Goal: Task Accomplishment & Management: Use online tool/utility

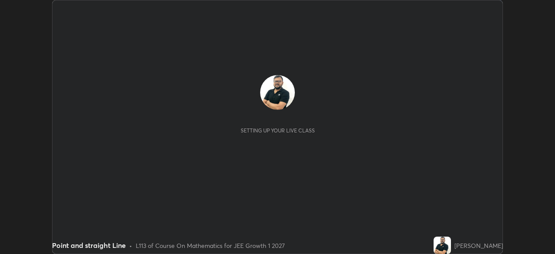
scroll to position [254, 554]
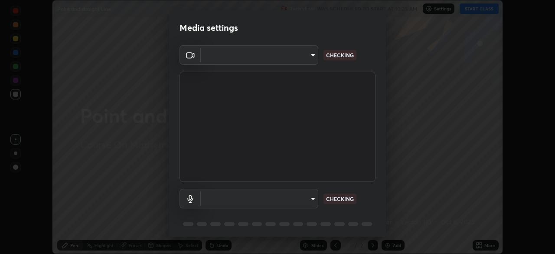
type input "6a58b21e3886260455e3a8f5b68a010b8d66c957dea9152d99a69134fe1af4a5"
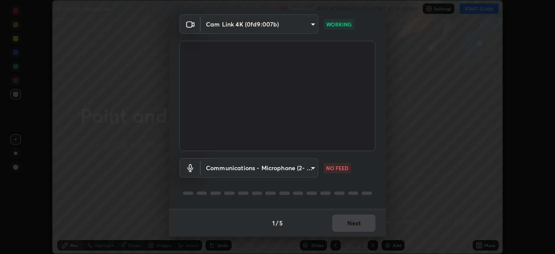
click at [306, 171] on body "Erase all Point and straight Line Recording WAS SCHEDULED TO START AT 10:35 AM …" at bounding box center [277, 127] width 555 height 254
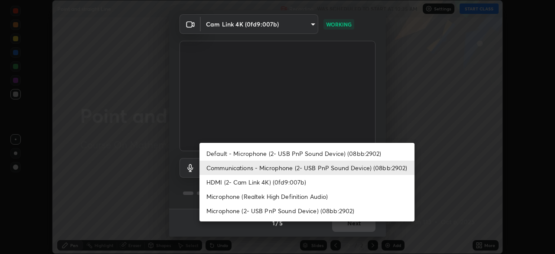
click at [315, 152] on li "Default - Microphone (2- USB PnP Sound Device) (08bb:2902)" at bounding box center [306, 153] width 215 height 14
type input "default"
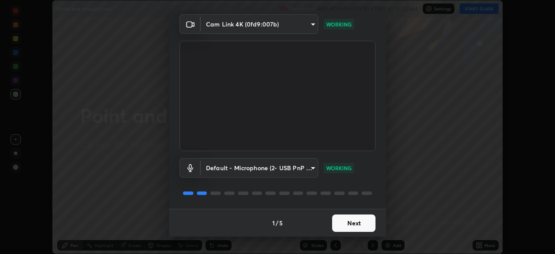
click at [352, 222] on button "Next" at bounding box center [353, 222] width 43 height 17
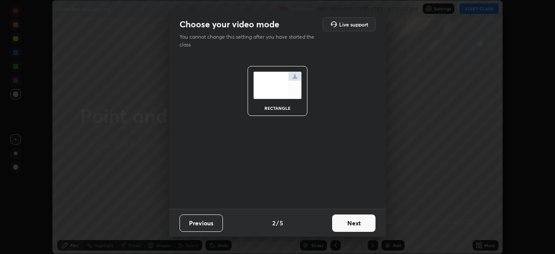
click at [352, 222] on button "Next" at bounding box center [353, 222] width 43 height 17
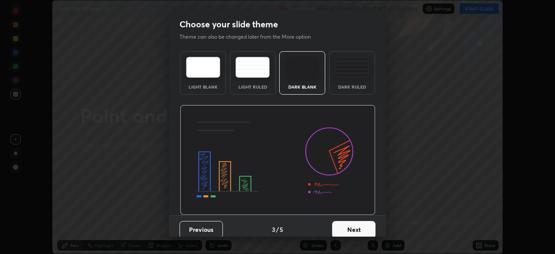
click at [354, 224] on button "Next" at bounding box center [353, 229] width 43 height 17
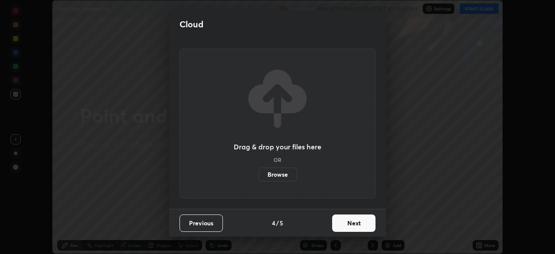
click at [354, 224] on button "Next" at bounding box center [353, 222] width 43 height 17
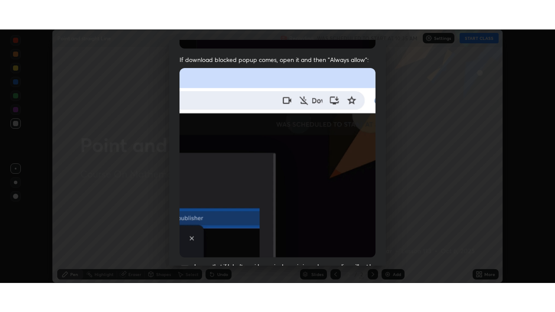
scroll to position [208, 0]
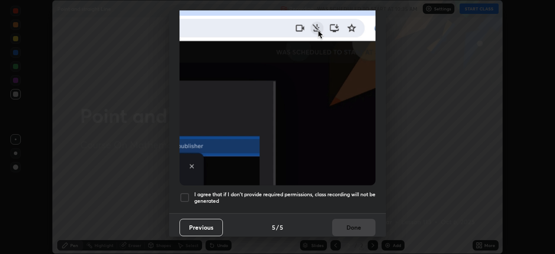
click at [185, 192] on div at bounding box center [184, 197] width 10 height 10
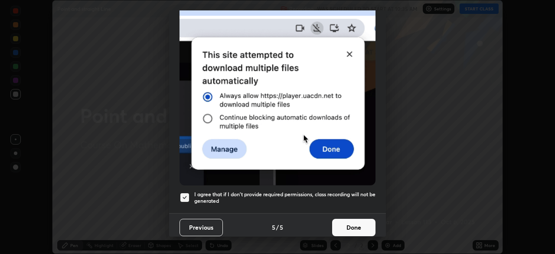
click at [346, 222] on button "Done" at bounding box center [353, 226] width 43 height 17
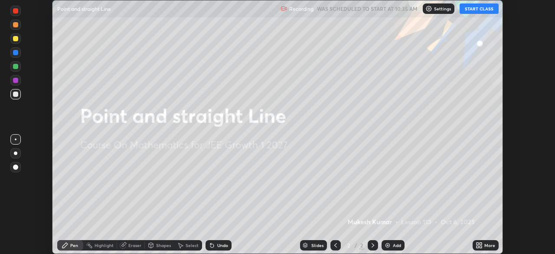
click at [474, 11] on button "START CLASS" at bounding box center [478, 8] width 39 height 10
click at [480, 246] on icon at bounding box center [480, 246] width 2 height 2
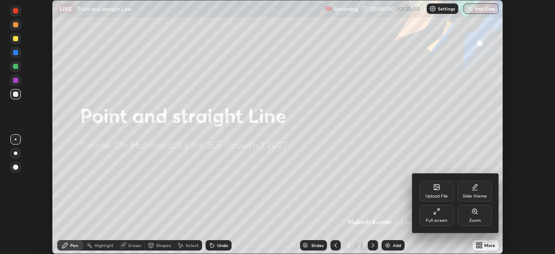
click at [429, 214] on div "Full screen" at bounding box center [436, 215] width 35 height 21
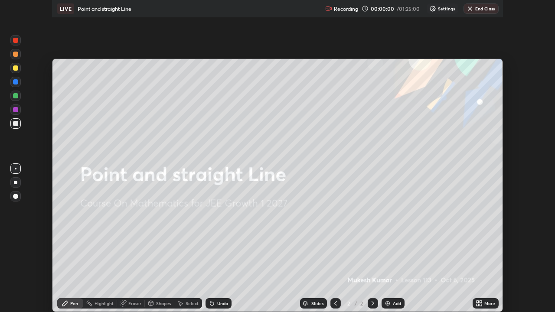
scroll to position [312, 555]
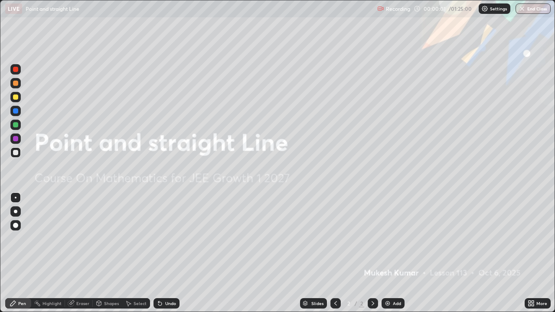
click at [388, 253] on img at bounding box center [387, 303] width 7 height 7
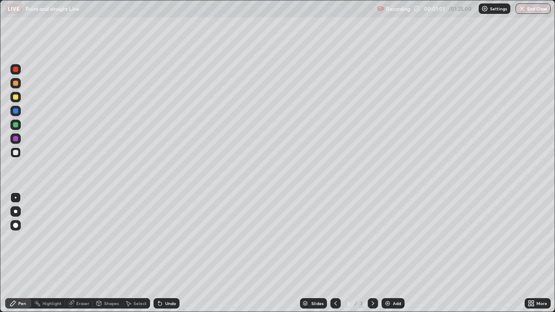
click at [18, 69] on div at bounding box center [15, 69] width 5 height 5
click at [15, 96] on div at bounding box center [15, 96] width 5 height 5
click at [78, 253] on div "Eraser" at bounding box center [82, 303] width 13 height 4
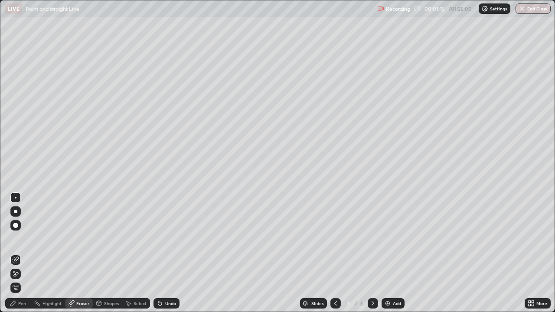
click at [19, 253] on div "Pen" at bounding box center [22, 303] width 8 height 4
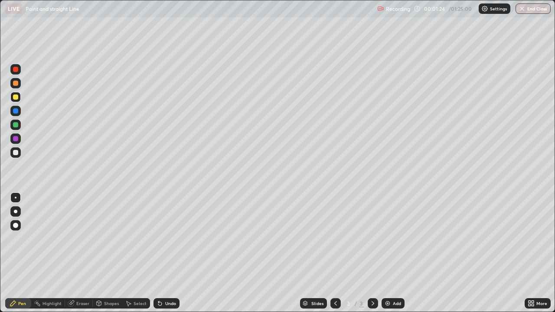
click at [81, 253] on div "Eraser" at bounding box center [82, 303] width 13 height 4
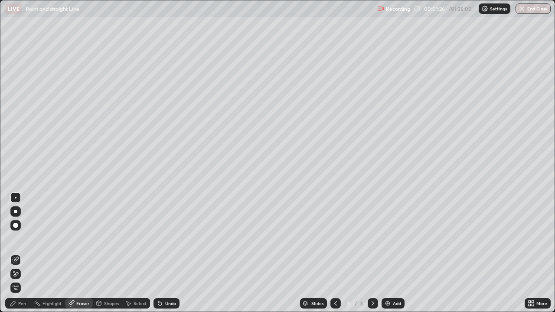
click at [20, 253] on div "Pen" at bounding box center [22, 303] width 8 height 4
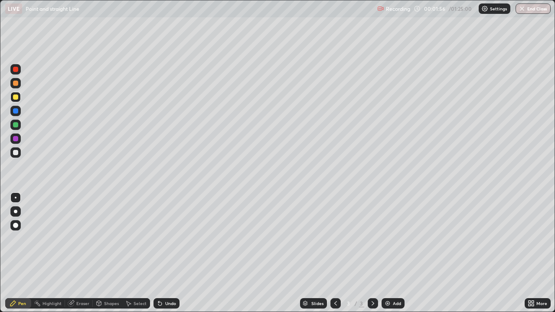
click at [16, 96] on div at bounding box center [15, 96] width 5 height 5
click at [17, 153] on div at bounding box center [15, 152] width 5 height 5
click at [372, 253] on icon at bounding box center [372, 303] width 7 height 7
click at [373, 253] on icon at bounding box center [372, 303] width 7 height 7
click at [389, 253] on img at bounding box center [387, 303] width 7 height 7
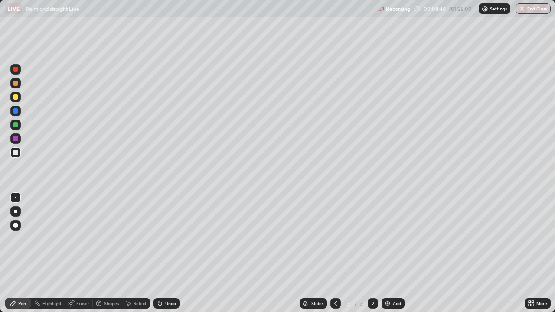
click at [389, 253] on img at bounding box center [387, 303] width 7 height 7
click at [339, 253] on div at bounding box center [335, 303] width 10 height 10
click at [108, 253] on div "Shapes" at bounding box center [111, 303] width 15 height 4
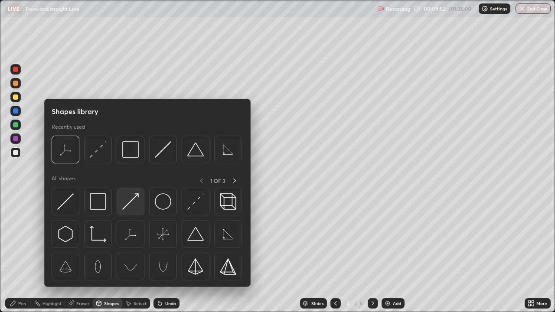
click at [129, 205] on img at bounding box center [130, 201] width 16 height 16
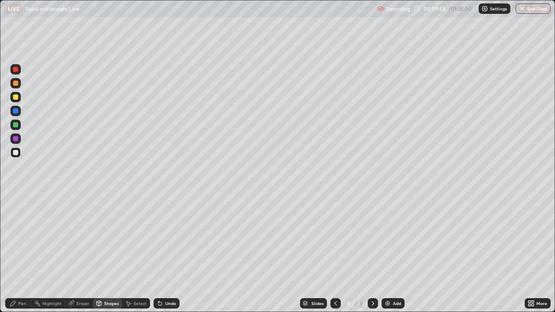
click at [17, 139] on div at bounding box center [15, 138] width 5 height 5
click at [24, 253] on div "Pen" at bounding box center [18, 303] width 26 height 10
click at [18, 124] on div at bounding box center [15, 124] width 5 height 5
click at [137, 253] on div "Select" at bounding box center [140, 303] width 13 height 4
click at [108, 253] on div "Shapes" at bounding box center [111, 303] width 15 height 4
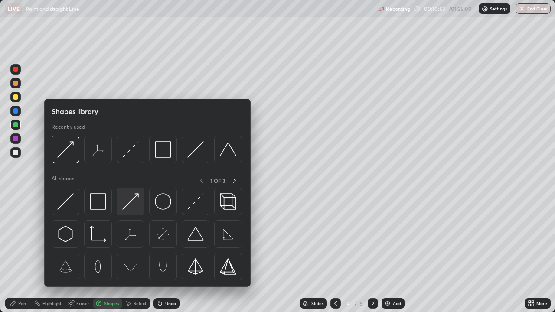
click at [129, 205] on img at bounding box center [130, 201] width 16 height 16
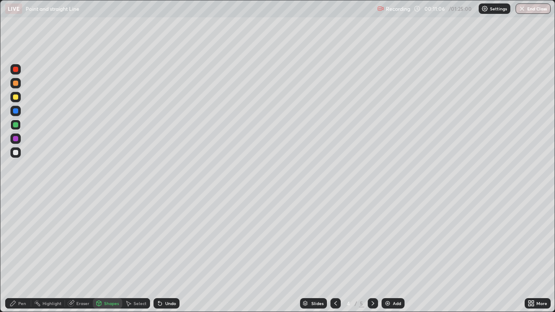
click at [22, 253] on div "Pen" at bounding box center [22, 303] width 8 height 4
click at [16, 154] on div at bounding box center [15, 152] width 5 height 5
click at [16, 125] on div at bounding box center [15, 124] width 5 height 5
click at [17, 97] on div at bounding box center [15, 96] width 5 height 5
click at [16, 68] on div at bounding box center [15, 69] width 5 height 5
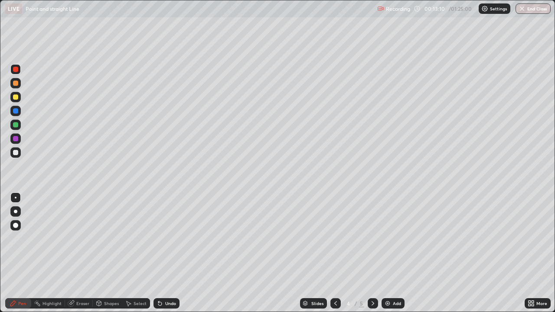
click at [166, 253] on div "Undo" at bounding box center [170, 303] width 11 height 4
click at [169, 253] on div "Undo" at bounding box center [166, 303] width 26 height 10
click at [170, 253] on div "Undo" at bounding box center [166, 303] width 26 height 10
click at [16, 138] on div at bounding box center [15, 138] width 5 height 5
click at [173, 253] on div "Undo" at bounding box center [170, 303] width 11 height 4
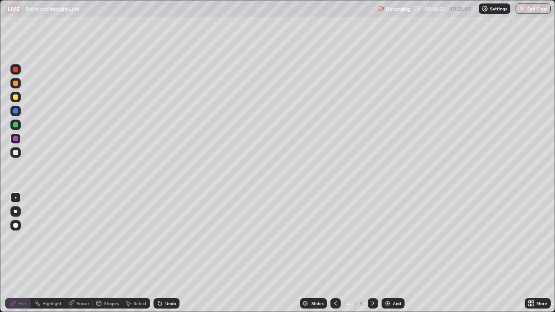
click at [16, 153] on div at bounding box center [15, 152] width 5 height 5
click at [86, 253] on div "Eraser" at bounding box center [82, 303] width 13 height 4
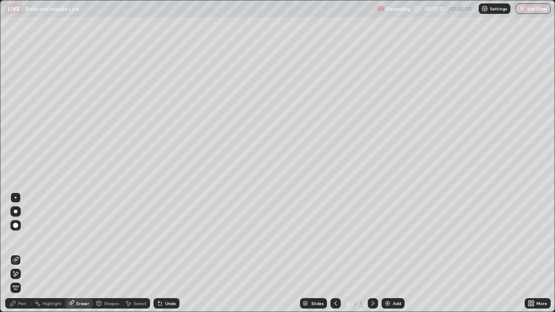
click at [23, 253] on div "Pen" at bounding box center [22, 303] width 8 height 4
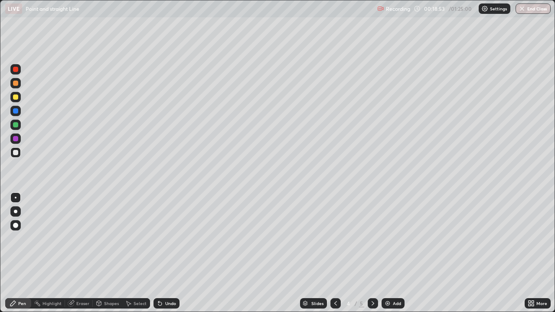
click at [372, 253] on icon at bounding box center [372, 303] width 7 height 7
click at [18, 71] on div at bounding box center [15, 69] width 5 height 5
click at [338, 253] on div at bounding box center [335, 303] width 10 height 10
click at [372, 253] on icon at bounding box center [372, 303] width 7 height 7
click at [168, 253] on div "Undo" at bounding box center [170, 303] width 11 height 4
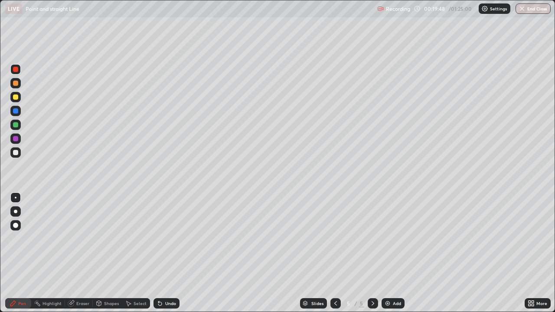
click at [168, 253] on div "Undo" at bounding box center [170, 303] width 11 height 4
click at [17, 96] on div at bounding box center [15, 96] width 5 height 5
click at [17, 153] on div at bounding box center [15, 152] width 5 height 5
click at [337, 253] on icon at bounding box center [335, 303] width 7 height 7
click at [17, 153] on div at bounding box center [15, 152] width 5 height 5
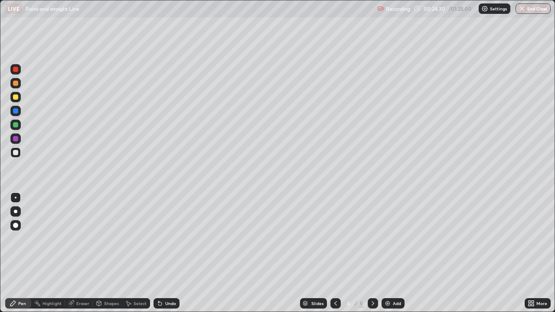
click at [372, 253] on icon at bounding box center [372, 303] width 7 height 7
click at [137, 253] on div "Select" at bounding box center [140, 303] width 13 height 4
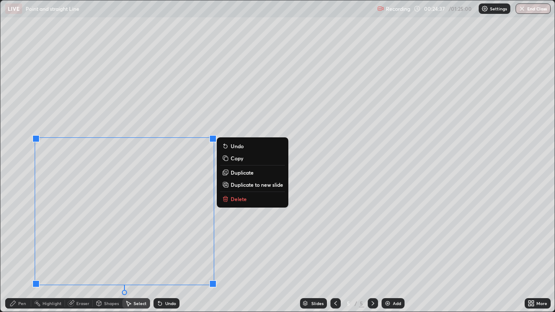
click at [24, 253] on div "Pen" at bounding box center [22, 303] width 8 height 4
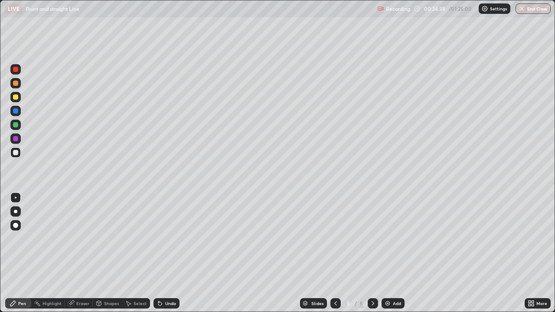
click at [15, 67] on div at bounding box center [15, 69] width 5 height 5
click at [334, 253] on icon at bounding box center [335, 303] width 3 height 4
click at [372, 253] on div at bounding box center [373, 303] width 10 height 10
click at [167, 253] on div "Undo" at bounding box center [170, 303] width 11 height 4
click at [336, 253] on icon at bounding box center [335, 303] width 7 height 7
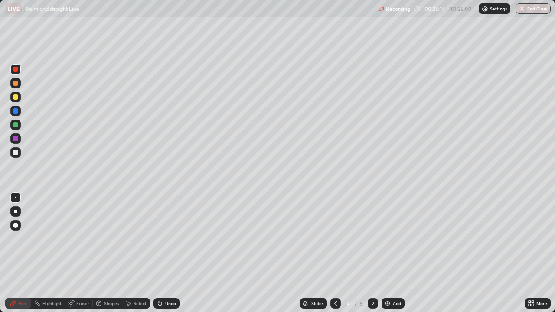
click at [372, 253] on icon at bounding box center [372, 303] width 7 height 7
click at [18, 122] on div at bounding box center [15, 125] width 10 height 10
click at [335, 253] on icon at bounding box center [335, 303] width 7 height 7
click at [372, 253] on icon at bounding box center [372, 303] width 7 height 7
click at [159, 253] on icon at bounding box center [159, 303] width 3 height 3
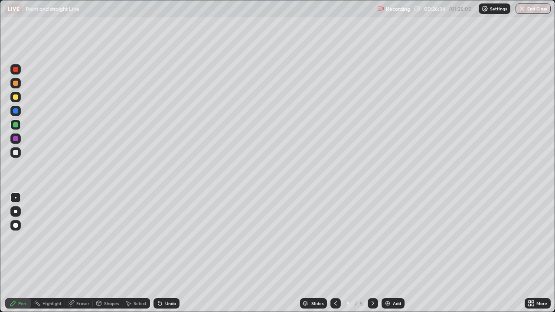
click at [166, 253] on div "Undo" at bounding box center [170, 303] width 11 height 4
click at [335, 253] on icon at bounding box center [335, 303] width 7 height 7
click at [372, 253] on icon at bounding box center [372, 303] width 7 height 7
click at [18, 152] on div at bounding box center [15, 152] width 5 height 5
click at [334, 253] on icon at bounding box center [335, 303] width 7 height 7
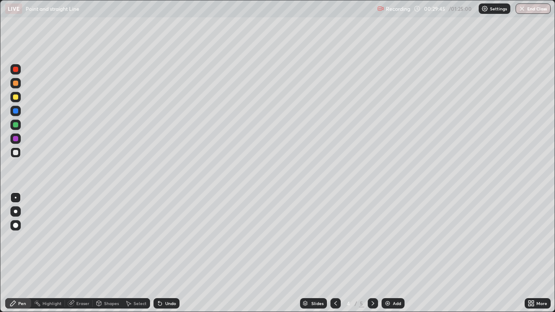
click at [369, 253] on div at bounding box center [373, 303] width 10 height 10
click at [15, 97] on div at bounding box center [15, 96] width 5 height 5
click at [167, 253] on div "Undo" at bounding box center [170, 303] width 11 height 4
click at [18, 153] on div at bounding box center [15, 152] width 5 height 5
click at [373, 253] on icon at bounding box center [372, 303] width 7 height 7
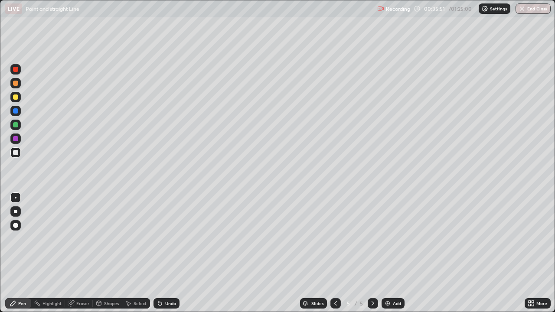
click at [391, 253] on div "Add" at bounding box center [392, 303] width 23 height 10
click at [19, 98] on div at bounding box center [15, 97] width 10 height 10
click at [17, 108] on div at bounding box center [15, 111] width 10 height 10
click at [16, 125] on div at bounding box center [15, 124] width 5 height 5
click at [140, 253] on div "Select" at bounding box center [140, 303] width 13 height 4
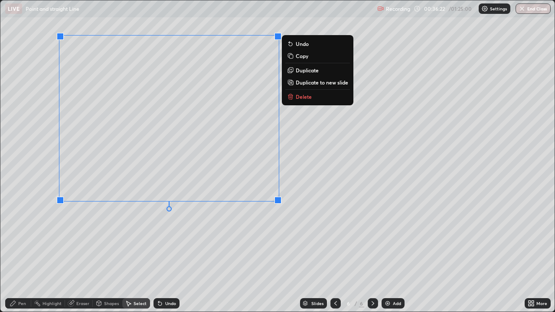
click at [307, 71] on p "Duplicate" at bounding box center [307, 70] width 23 height 7
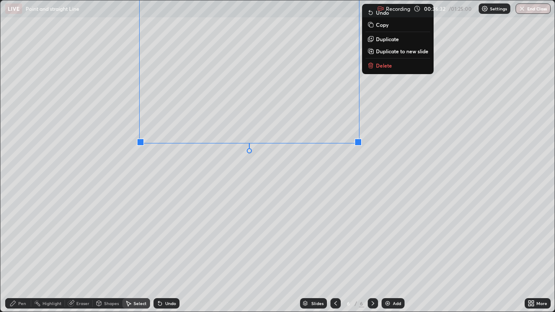
click at [23, 253] on div "Pen" at bounding box center [22, 303] width 8 height 4
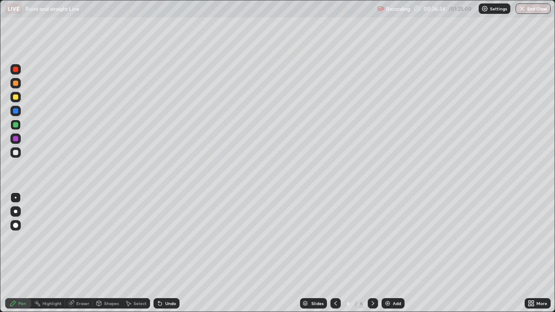
click at [81, 253] on div "Eraser" at bounding box center [82, 303] width 13 height 4
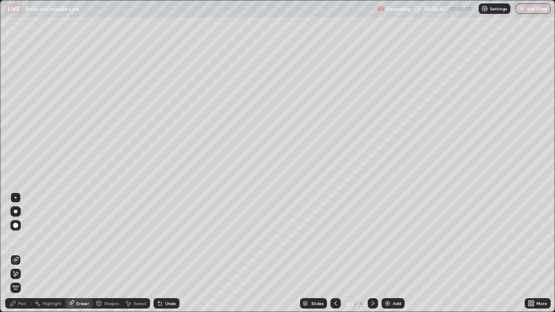
click at [23, 253] on div "Pen" at bounding box center [22, 303] width 8 height 4
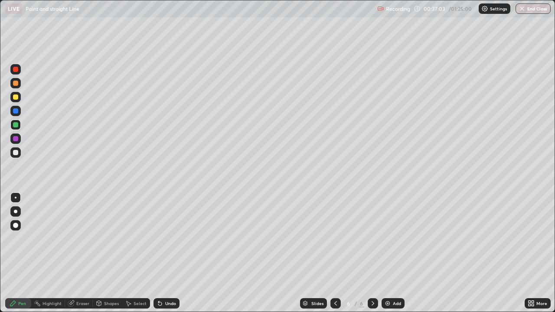
click at [194, 15] on div "LIVE Point and straight Line" at bounding box center [189, 8] width 368 height 17
click at [16, 153] on div at bounding box center [15, 152] width 5 height 5
click at [16, 97] on div at bounding box center [15, 96] width 5 height 5
click at [19, 153] on div at bounding box center [15, 152] width 10 height 10
click at [15, 124] on div at bounding box center [15, 124] width 5 height 5
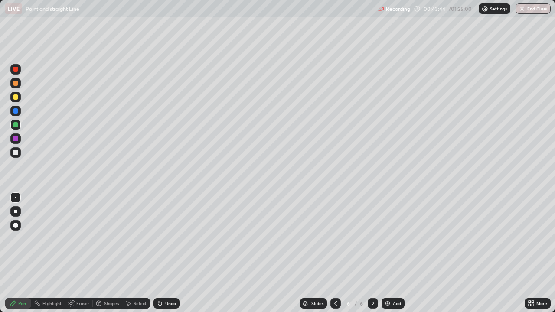
click at [15, 153] on div at bounding box center [15, 152] width 5 height 5
click at [81, 253] on div "Eraser" at bounding box center [82, 303] width 13 height 4
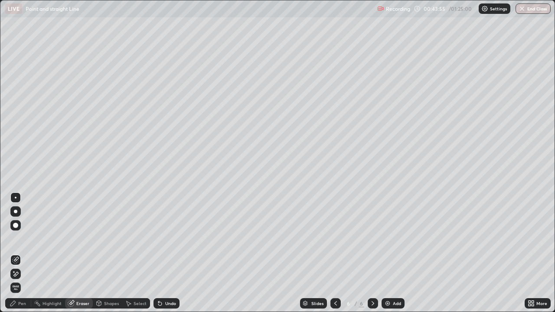
click at [22, 253] on div "Pen" at bounding box center [22, 303] width 8 height 4
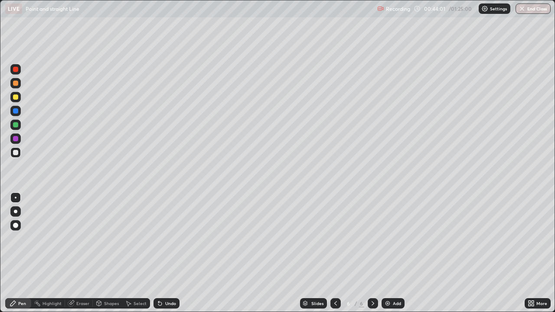
click at [79, 253] on div "Eraser" at bounding box center [82, 303] width 13 height 4
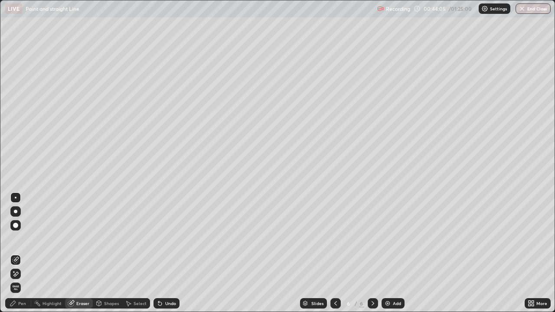
click at [22, 253] on div "Pen" at bounding box center [22, 303] width 8 height 4
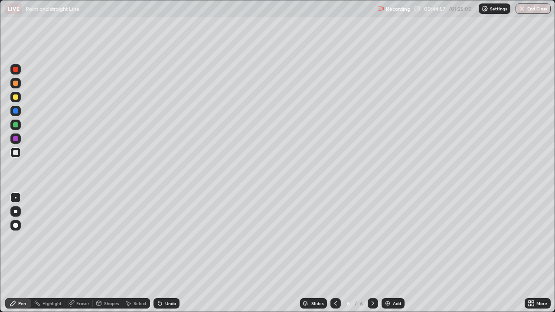
click at [335, 253] on icon at bounding box center [335, 303] width 7 height 7
click at [372, 253] on icon at bounding box center [372, 303] width 7 height 7
click at [371, 253] on icon at bounding box center [372, 303] width 7 height 7
click at [16, 124] on div at bounding box center [15, 124] width 5 height 5
click at [399, 253] on div "Add" at bounding box center [392, 303] width 23 height 10
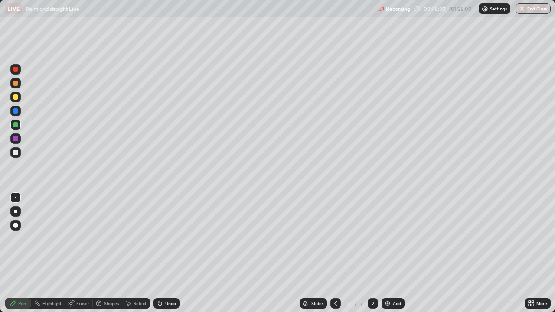
click at [14, 70] on div at bounding box center [15, 69] width 5 height 5
click at [16, 97] on div at bounding box center [15, 96] width 5 height 5
click at [82, 253] on div "Eraser" at bounding box center [82, 303] width 13 height 4
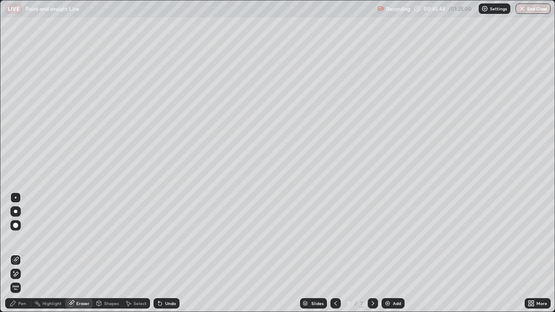
click at [20, 253] on div "Pen" at bounding box center [22, 303] width 8 height 4
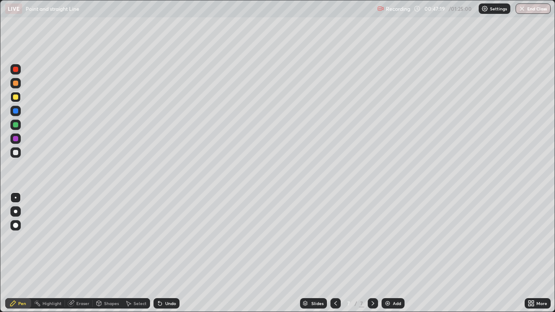
click at [137, 253] on div "Select" at bounding box center [140, 303] width 13 height 4
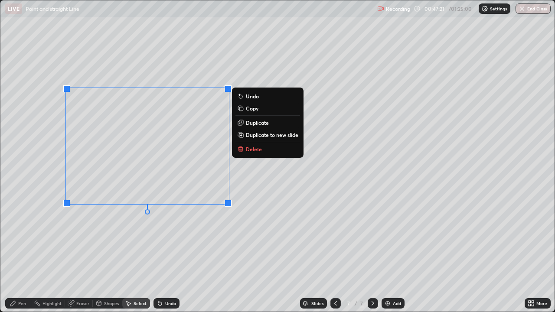
click at [255, 151] on p "Delete" at bounding box center [254, 149] width 16 height 7
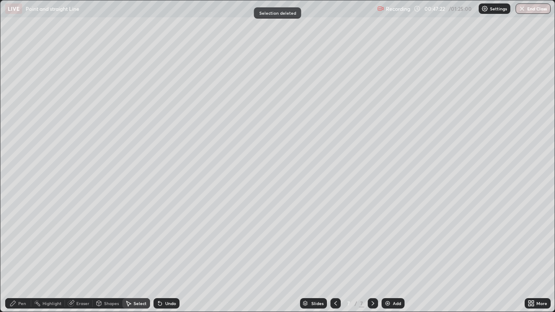
click at [25, 253] on div "Pen" at bounding box center [22, 303] width 8 height 4
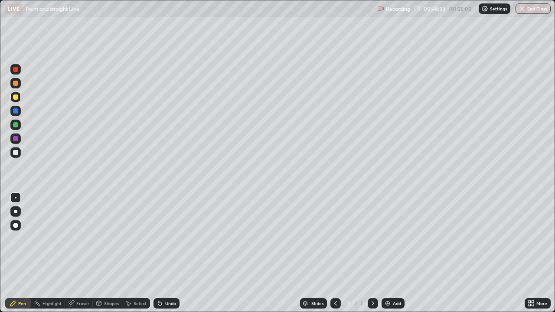
click at [16, 152] on div at bounding box center [15, 152] width 5 height 5
click at [391, 253] on div "Add" at bounding box center [392, 303] width 23 height 10
click at [335, 253] on icon at bounding box center [335, 303] width 7 height 7
click at [371, 253] on icon at bounding box center [372, 303] width 7 height 7
click at [335, 253] on icon at bounding box center [335, 303] width 7 height 7
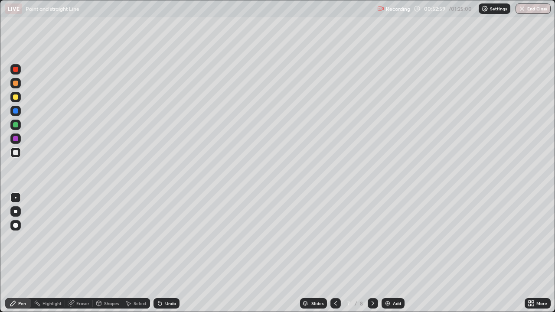
click at [14, 98] on div at bounding box center [15, 96] width 5 height 5
click at [15, 153] on div at bounding box center [15, 152] width 5 height 5
click at [371, 253] on icon at bounding box center [372, 303] width 7 height 7
click at [138, 253] on div "Select" at bounding box center [140, 303] width 13 height 4
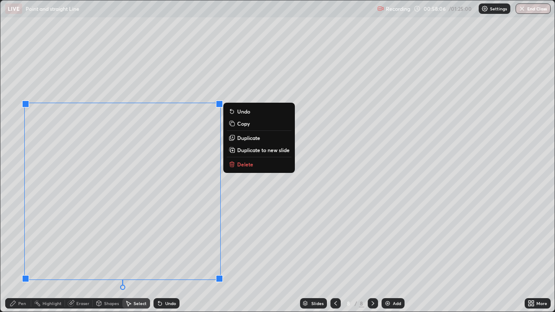
click at [20, 253] on div "Pen" at bounding box center [22, 303] width 8 height 4
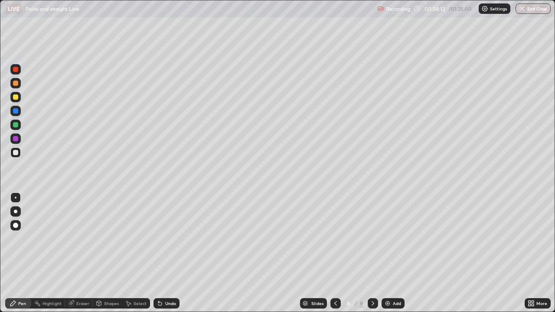
click at [169, 253] on div "Undo" at bounding box center [170, 303] width 11 height 4
click at [336, 253] on div at bounding box center [335, 303] width 10 height 10
click at [372, 253] on icon at bounding box center [372, 303] width 7 height 7
click at [16, 97] on div at bounding box center [15, 96] width 5 height 5
click at [172, 253] on div "Undo" at bounding box center [170, 303] width 11 height 4
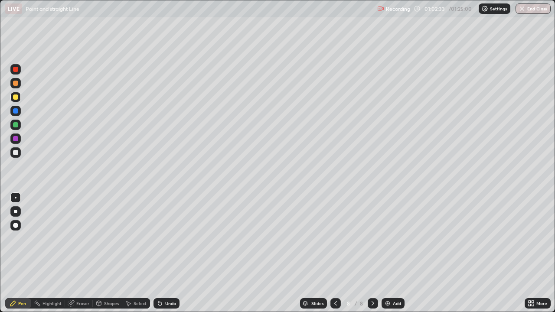
click at [81, 253] on div "Eraser" at bounding box center [82, 303] width 13 height 4
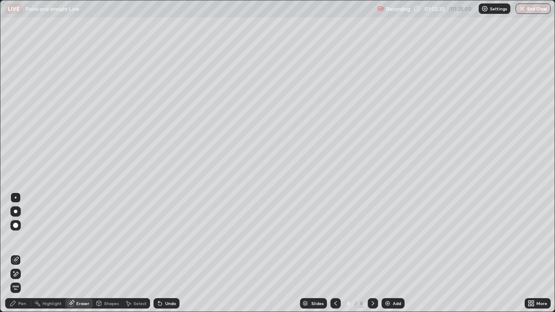
click at [20, 253] on div "Pen" at bounding box center [22, 303] width 8 height 4
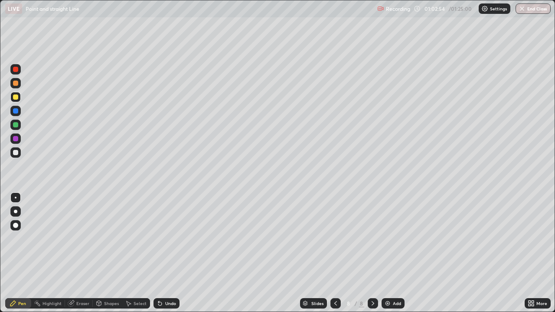
click at [16, 151] on div at bounding box center [15, 152] width 5 height 5
click at [16, 124] on div at bounding box center [15, 124] width 5 height 5
click at [166, 253] on div "Undo" at bounding box center [170, 303] width 11 height 4
click at [371, 253] on icon at bounding box center [372, 303] width 3 height 4
click at [396, 253] on div "Add" at bounding box center [397, 303] width 8 height 4
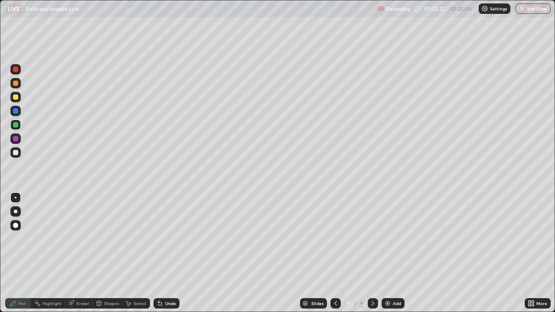
click at [168, 253] on div "Undo" at bounding box center [170, 303] width 11 height 4
click at [169, 253] on div "Undo" at bounding box center [170, 303] width 11 height 4
click at [335, 253] on icon at bounding box center [335, 303] width 7 height 7
click at [369, 253] on icon at bounding box center [372, 303] width 7 height 7
click at [333, 253] on div at bounding box center [335, 303] width 10 height 10
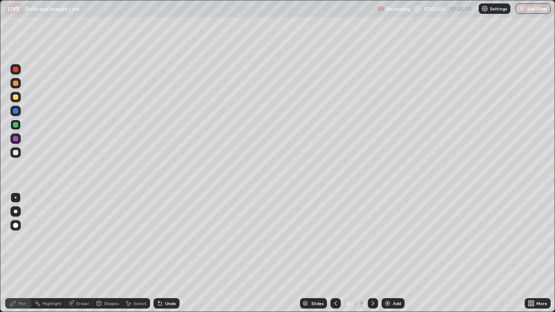
click at [372, 253] on icon at bounding box center [372, 303] width 7 height 7
click at [335, 253] on icon at bounding box center [335, 303] width 7 height 7
click at [373, 253] on icon at bounding box center [372, 303] width 7 height 7
click at [334, 253] on icon at bounding box center [335, 303] width 7 height 7
click at [372, 253] on icon at bounding box center [372, 303] width 7 height 7
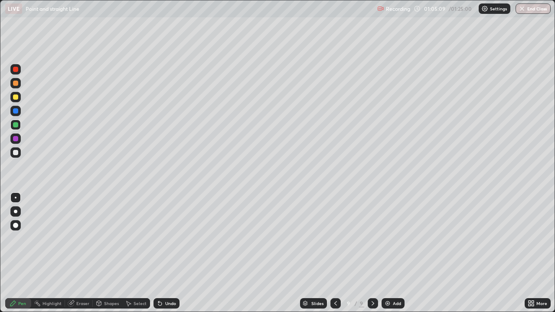
click at [17, 152] on div at bounding box center [15, 152] width 5 height 5
click at [81, 253] on div "Eraser" at bounding box center [82, 303] width 13 height 4
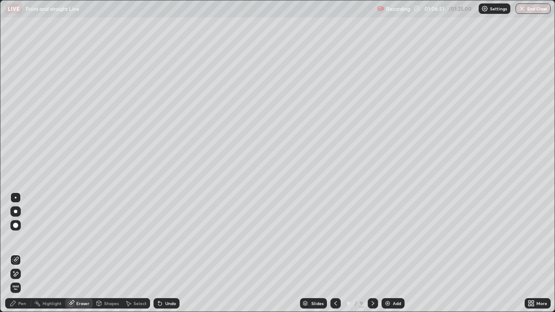
click at [19, 253] on div "Pen" at bounding box center [18, 303] width 26 height 10
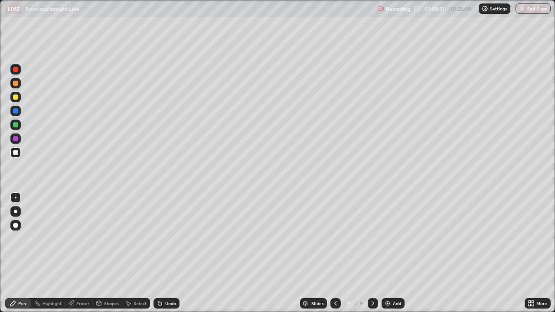
click at [373, 253] on icon at bounding box center [372, 303] width 7 height 7
click at [390, 253] on div "Add" at bounding box center [392, 303] width 23 height 10
click at [168, 253] on div "Undo" at bounding box center [170, 303] width 11 height 4
click at [334, 253] on icon at bounding box center [335, 303] width 7 height 7
click at [339, 253] on div at bounding box center [335, 303] width 10 height 10
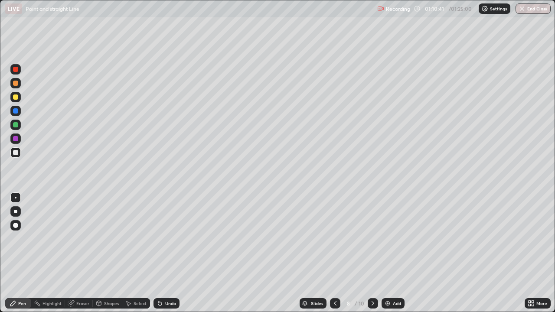
click at [371, 253] on div at bounding box center [373, 303] width 10 height 10
click at [14, 126] on div at bounding box center [15, 124] width 5 height 5
click at [373, 253] on icon at bounding box center [372, 303] width 7 height 7
click at [170, 253] on div "Undo" at bounding box center [170, 303] width 11 height 4
click at [20, 96] on div at bounding box center [15, 97] width 10 height 10
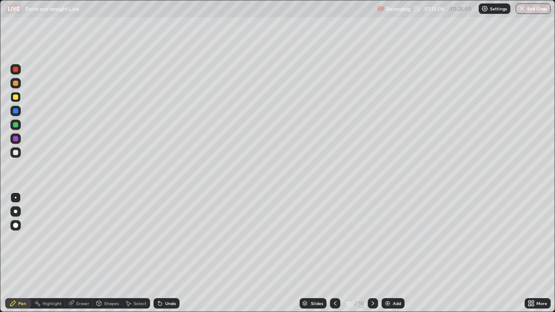
click at [19, 123] on div at bounding box center [15, 125] width 10 height 10
click at [169, 253] on div "Undo" at bounding box center [170, 303] width 11 height 4
click at [170, 253] on div "Undo" at bounding box center [170, 303] width 11 height 4
click at [169, 253] on div "Undo" at bounding box center [170, 303] width 11 height 4
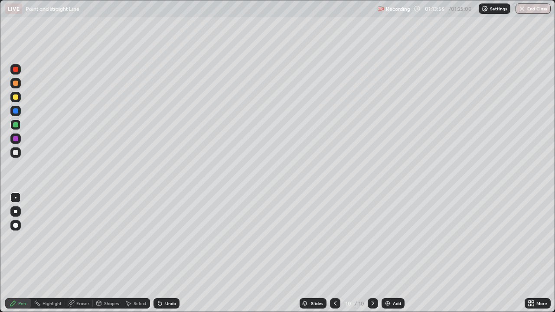
click at [170, 253] on div "Undo" at bounding box center [170, 303] width 11 height 4
click at [16, 153] on div at bounding box center [15, 152] width 5 height 5
click at [166, 253] on div "Undo" at bounding box center [170, 303] width 11 height 4
click at [528, 10] on button "End Class" at bounding box center [532, 8] width 35 height 10
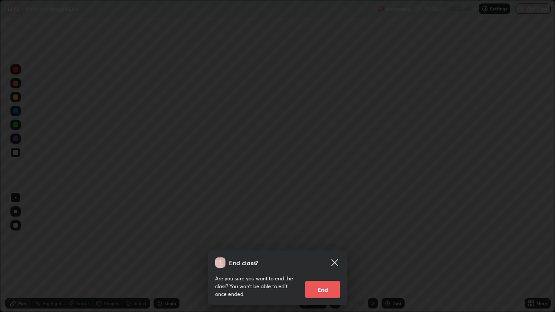
click at [335, 253] on button "End" at bounding box center [322, 289] width 35 height 17
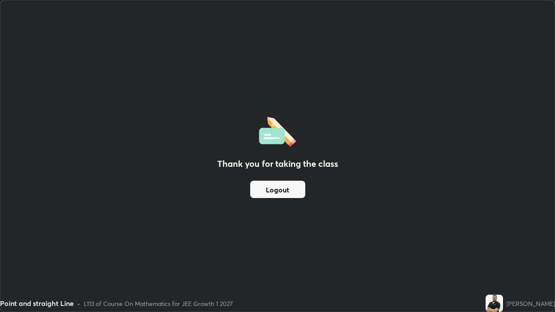
click at [296, 189] on button "Logout" at bounding box center [277, 189] width 55 height 17
